Goal: Task Accomplishment & Management: Use online tool/utility

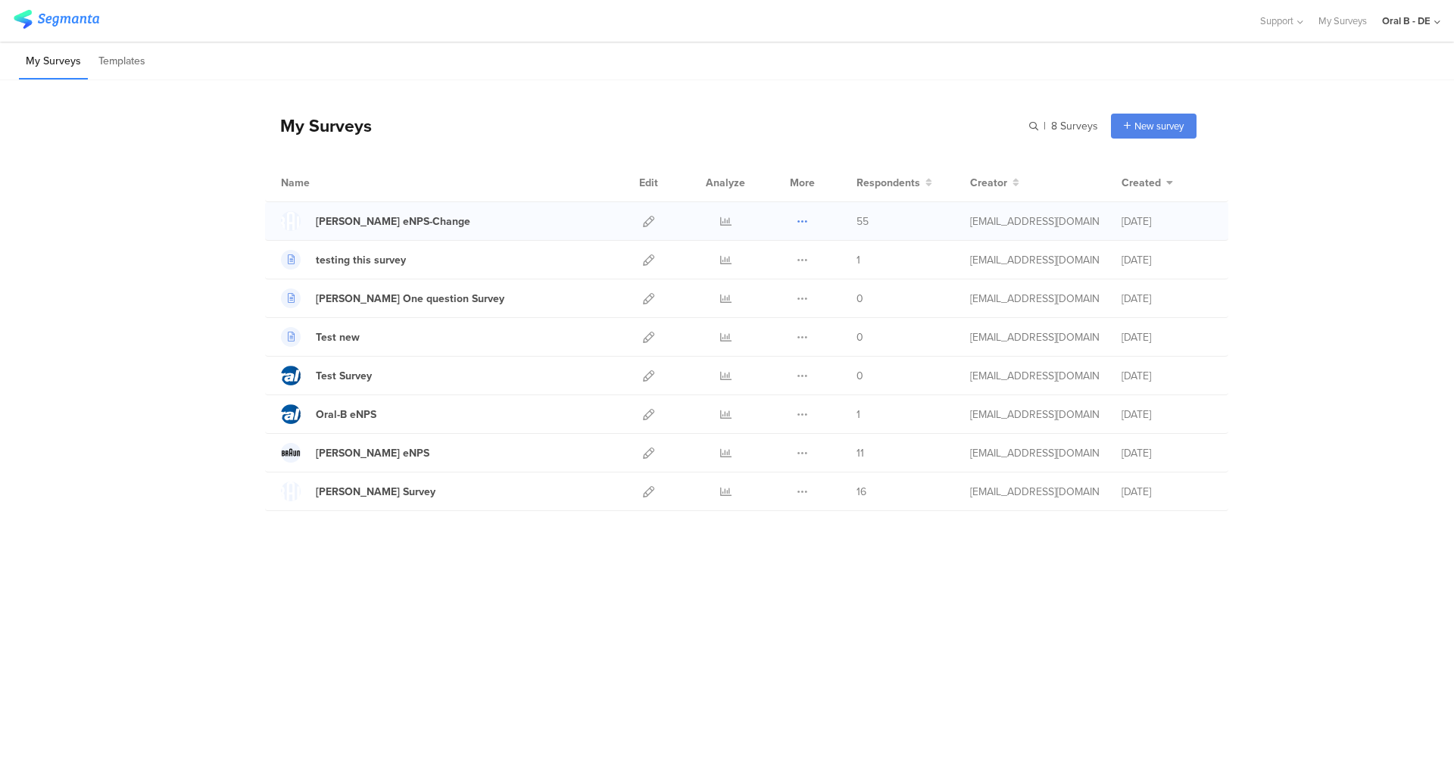
click at [803, 221] on icon at bounding box center [802, 221] width 11 height 11
click at [641, 225] on div at bounding box center [648, 221] width 33 height 38
click at [647, 217] on icon at bounding box center [648, 221] width 11 height 11
